Goal: Transaction & Acquisition: Purchase product/service

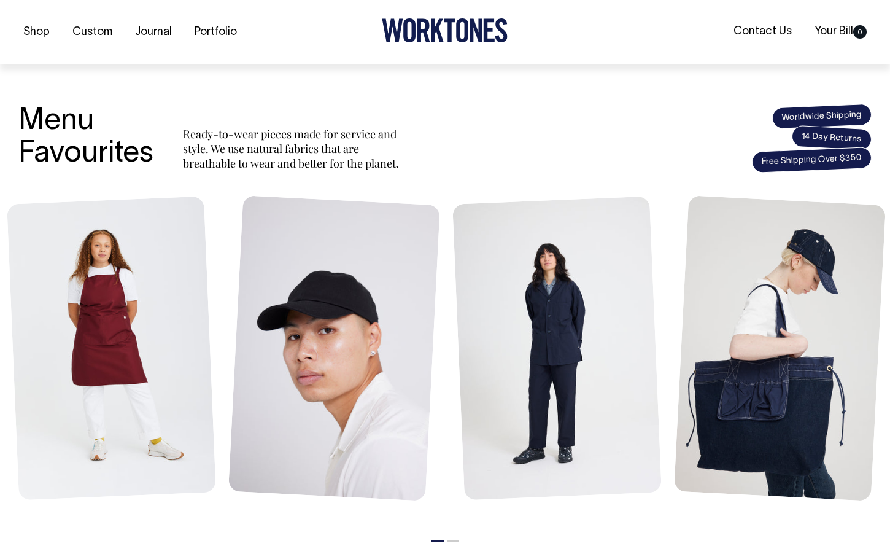
scroll to position [421, 0]
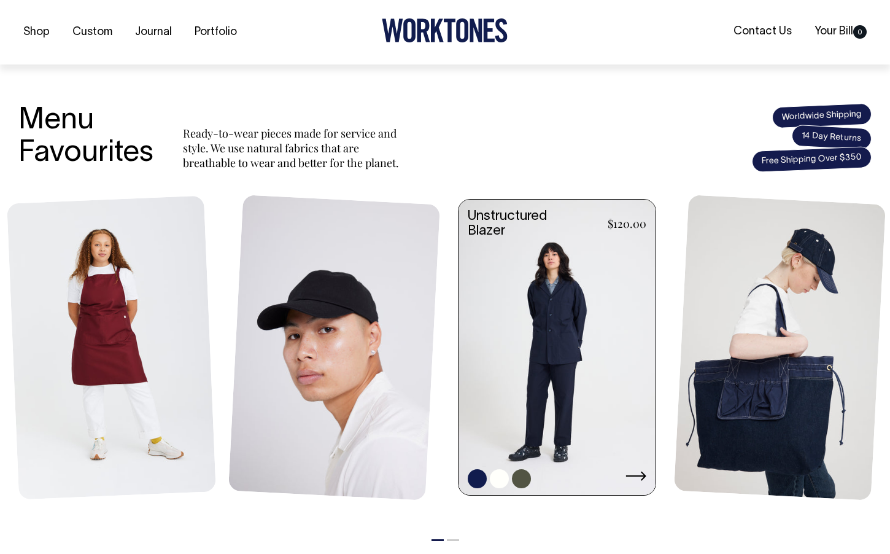
click at [532, 290] on link at bounding box center [557, 349] width 197 height 298
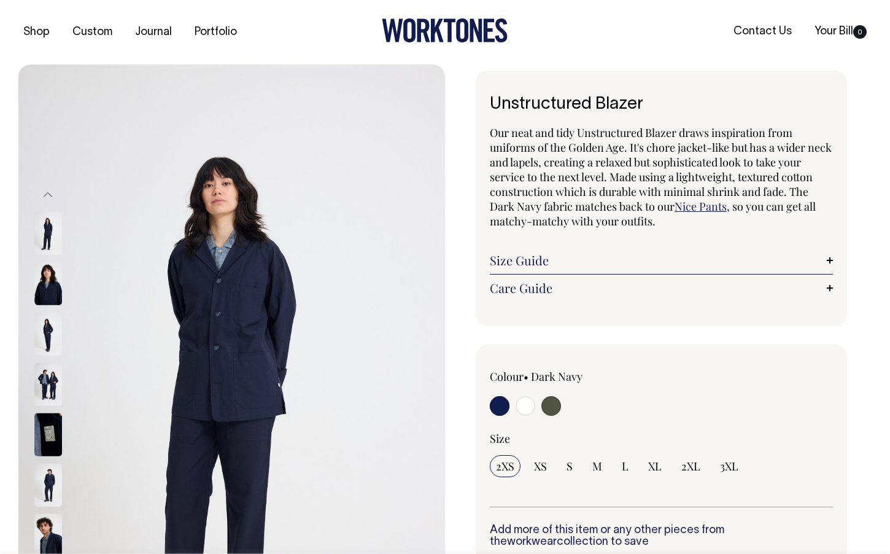
click at [47, 325] on img at bounding box center [48, 334] width 28 height 43
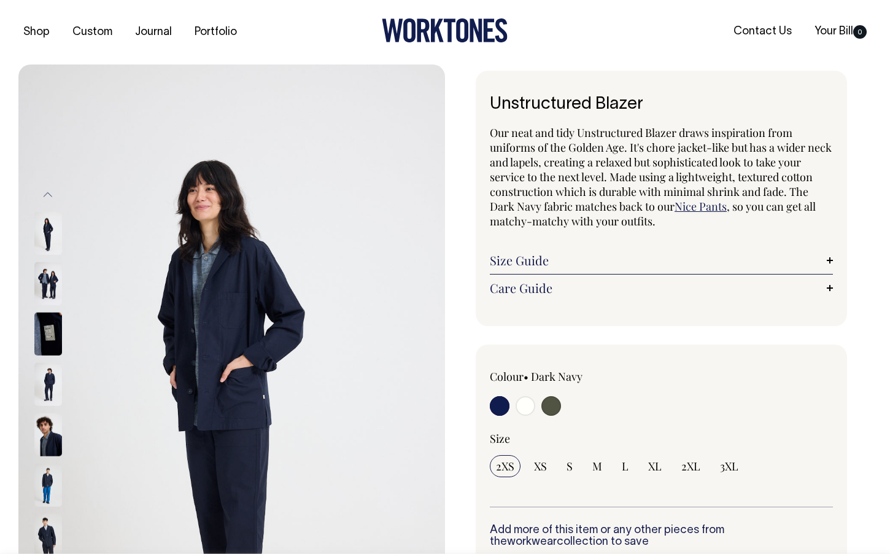
click at [41, 380] on img at bounding box center [48, 384] width 28 height 43
